Goal: Information Seeking & Learning: Learn about a topic

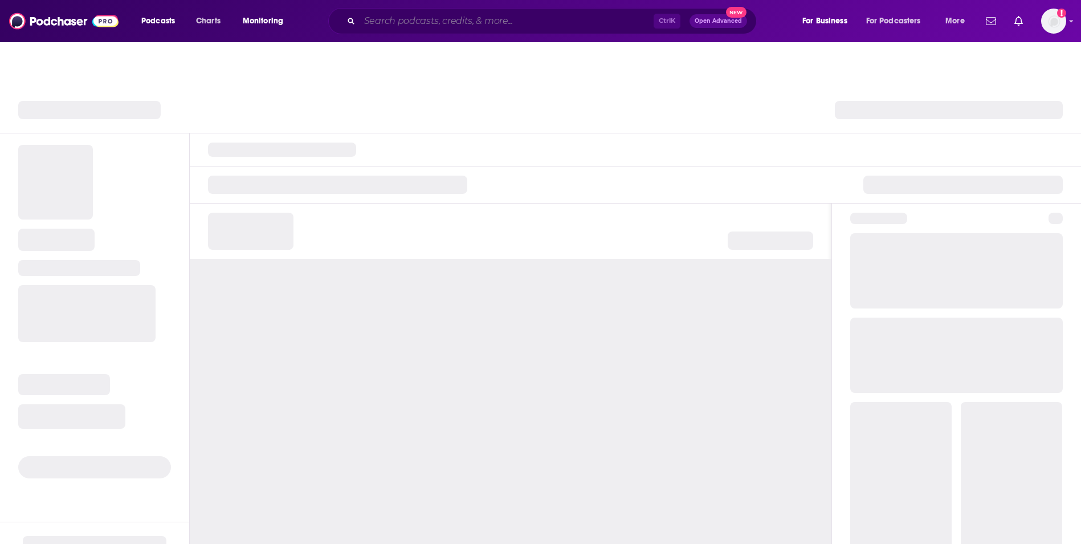
click at [450, 23] on input "Search podcasts, credits, & more..." at bounding box center [507, 21] width 294 height 18
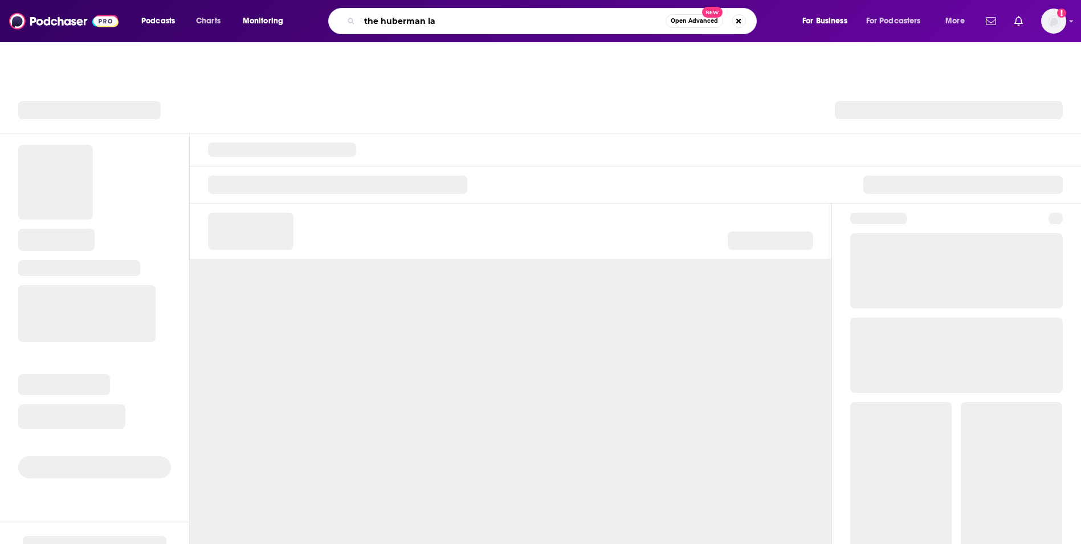
type input "the huberman lab"
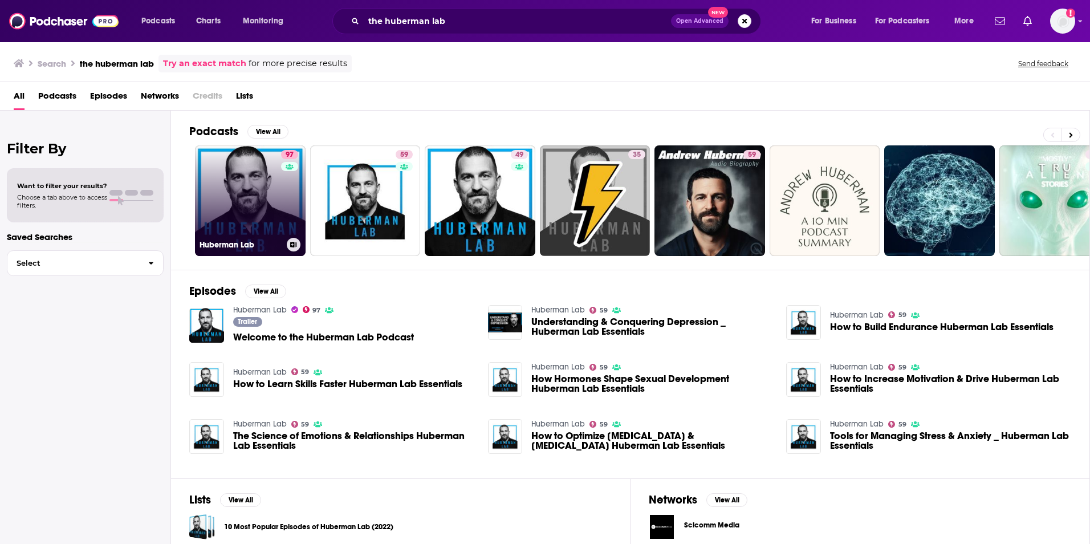
click at [283, 188] on div "97" at bounding box center [291, 194] width 20 height 88
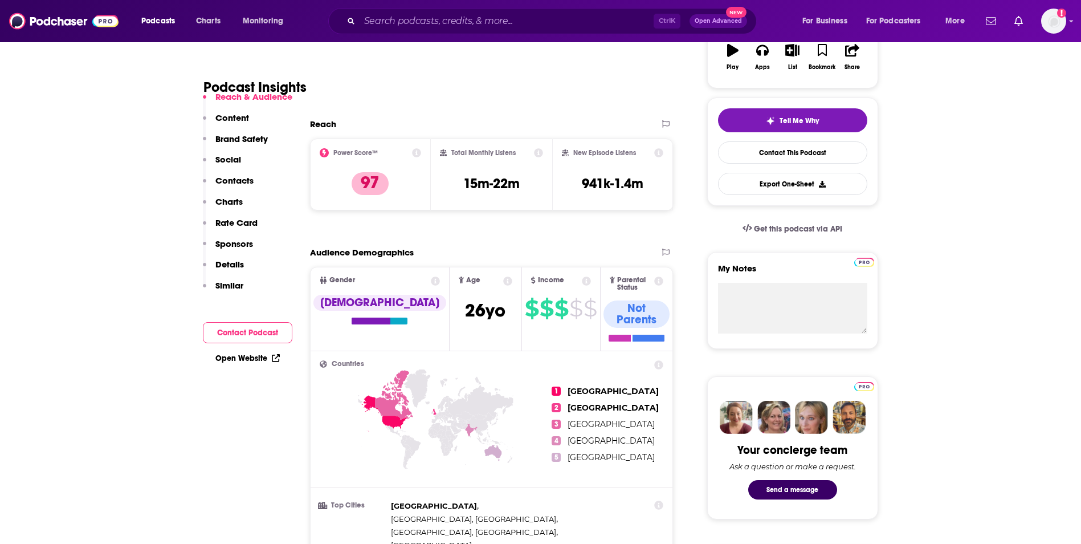
scroll to position [219, 0]
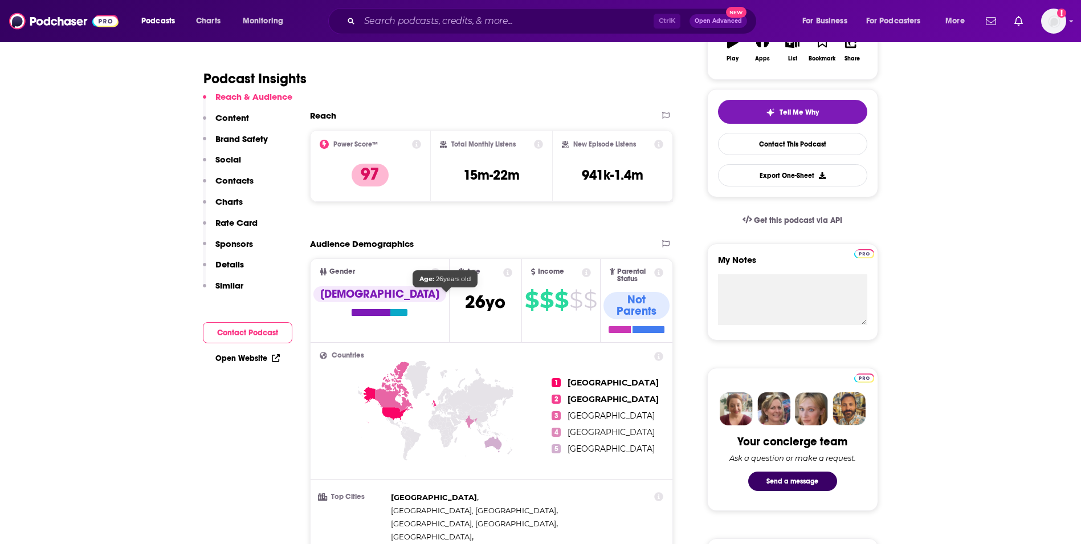
click at [465, 303] on span "[DEMOGRAPHIC_DATA]" at bounding box center [485, 302] width 40 height 22
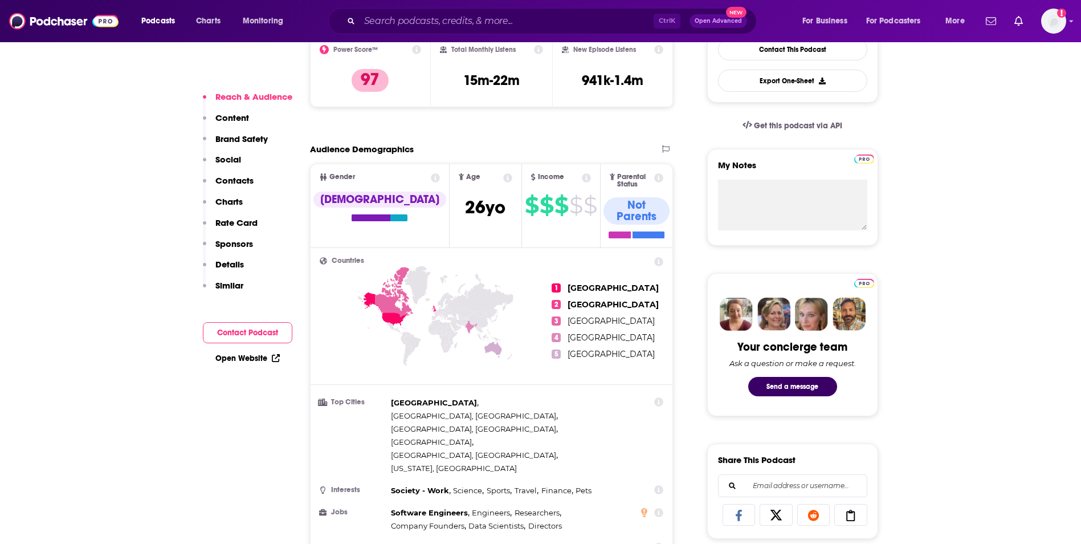
scroll to position [315, 0]
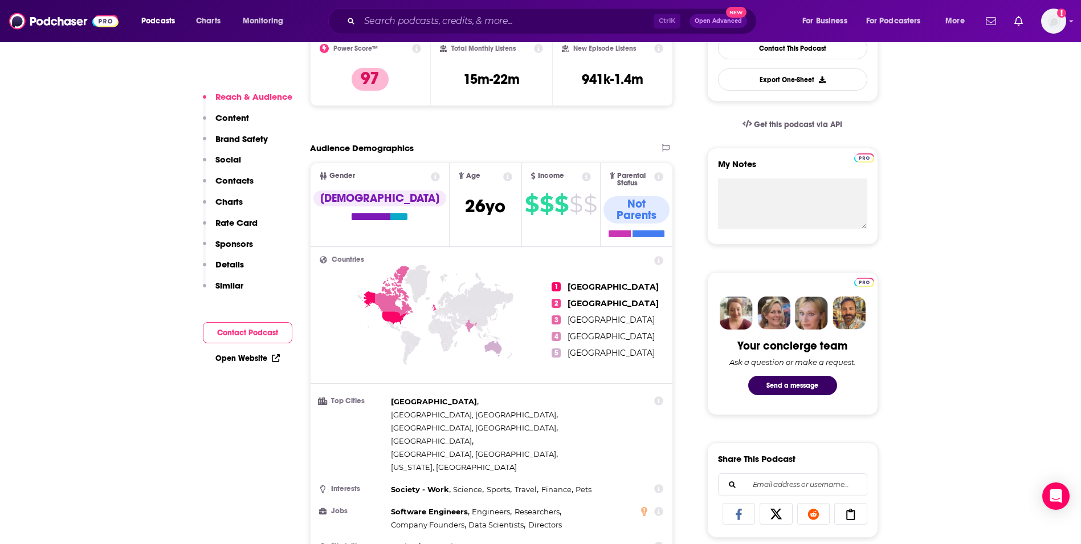
click at [431, 174] on icon at bounding box center [435, 176] width 9 height 9
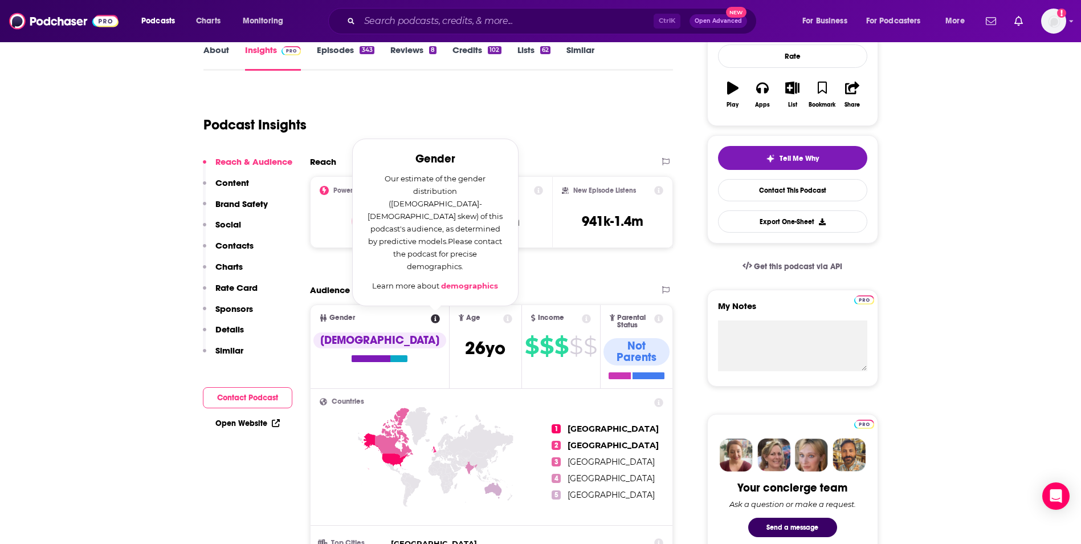
scroll to position [172, 0]
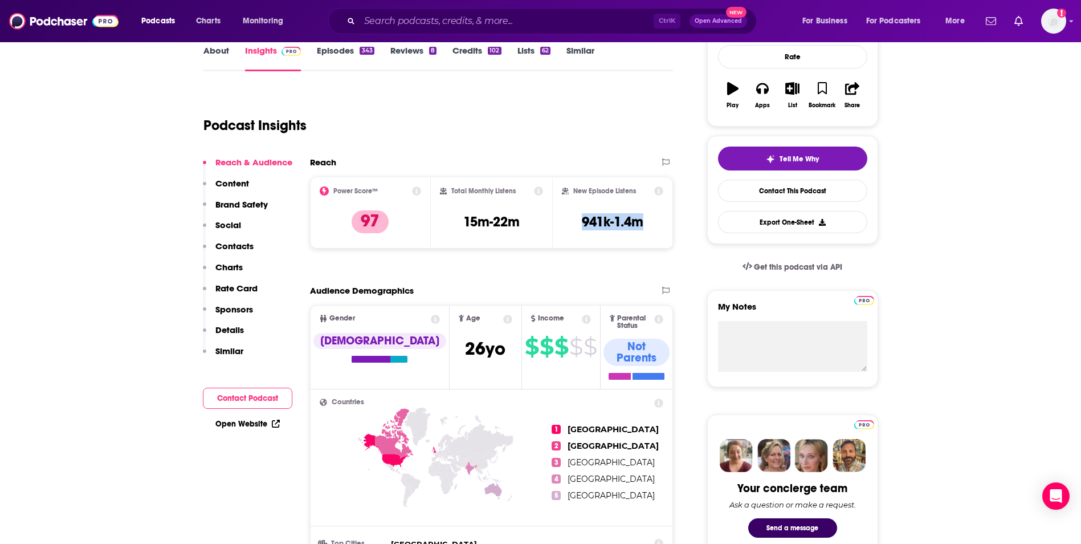
drag, startPoint x: 575, startPoint y: 222, endPoint x: 653, endPoint y: 223, distance: 77.5
click at [653, 223] on div "New Episode Listens 941k-1.4m" at bounding box center [613, 212] width 102 height 52
copy h3 "941k-1.4m"
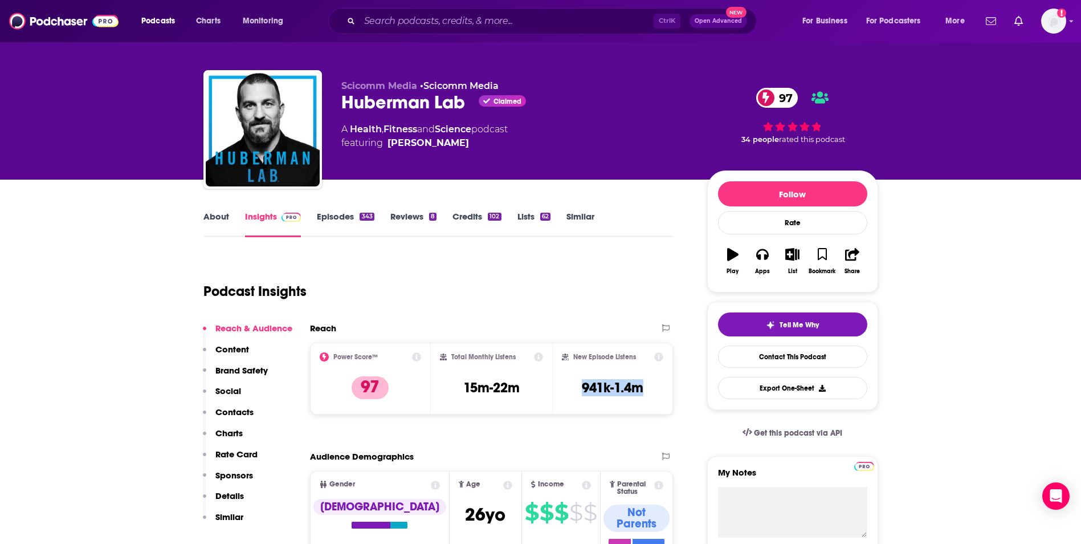
scroll to position [0, 0]
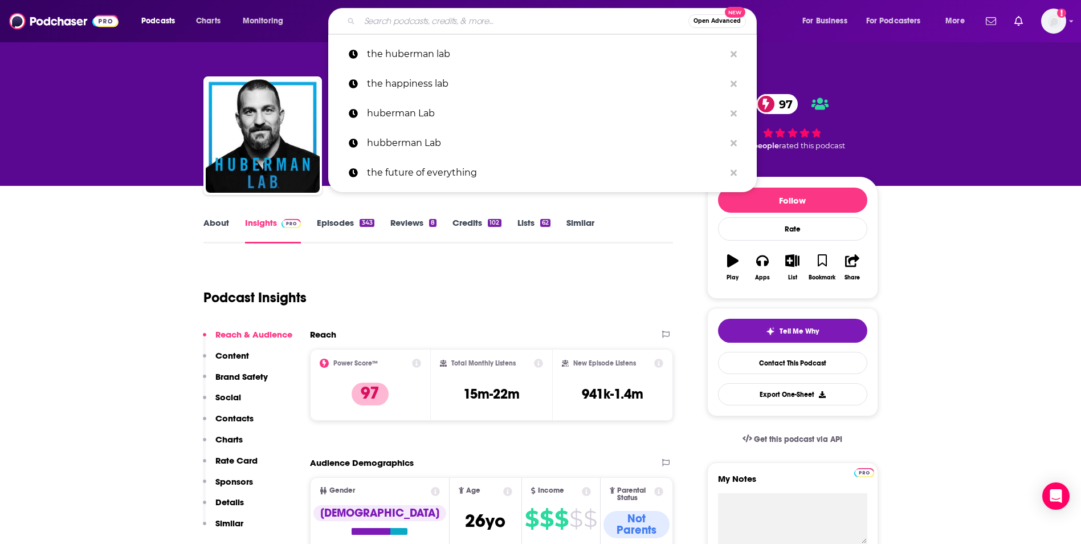
click at [526, 17] on input "Search podcasts, credits, & more..." at bounding box center [524, 21] width 329 height 18
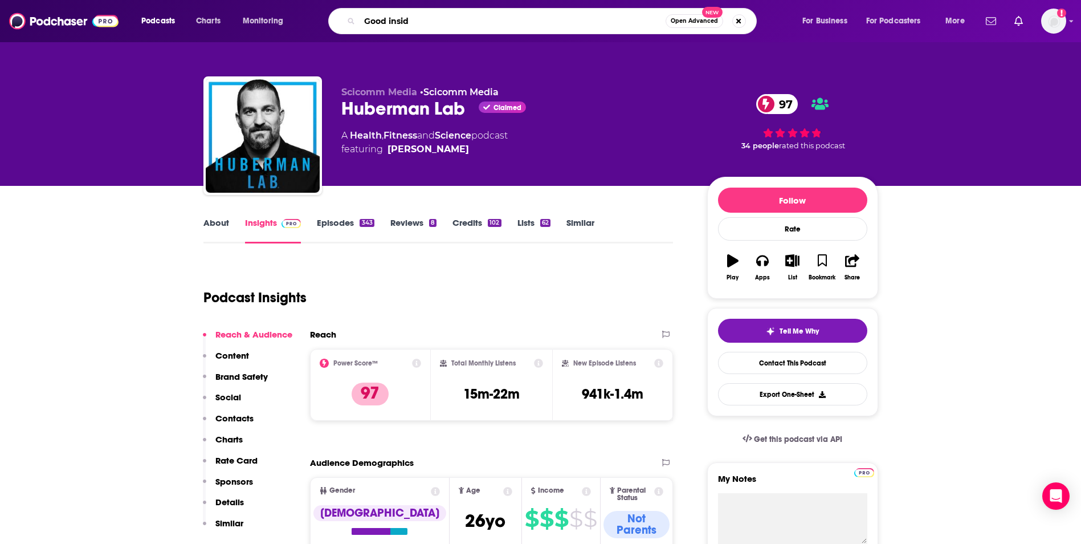
type input "Good inside"
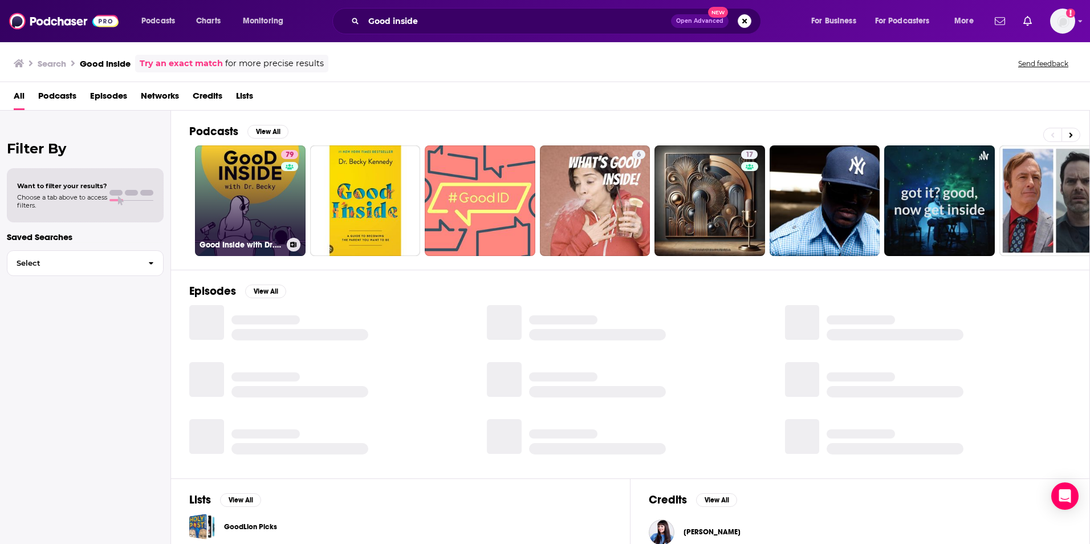
click at [268, 210] on link "79 Good Inside with Dr. [PERSON_NAME]" at bounding box center [250, 200] width 111 height 111
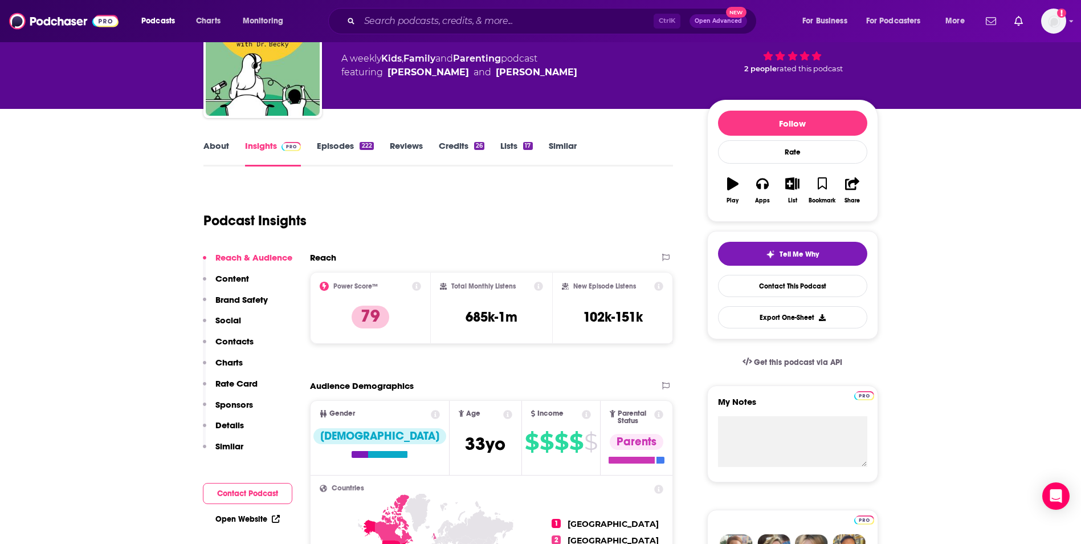
scroll to position [78, 0]
